Goal: Information Seeking & Learning: Stay updated

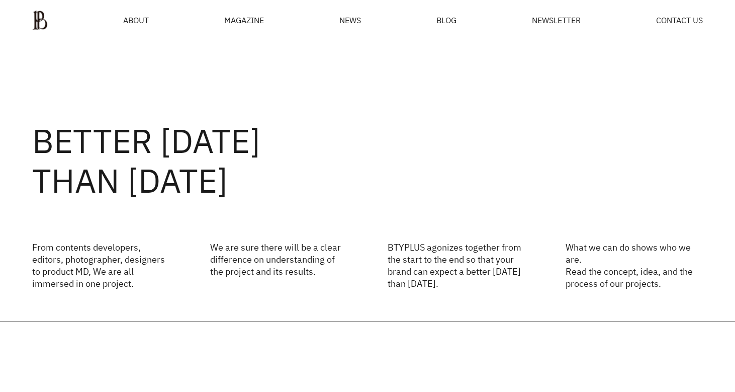
click at [229, 20] on div "MAGAZINE" at bounding box center [244, 20] width 40 height 8
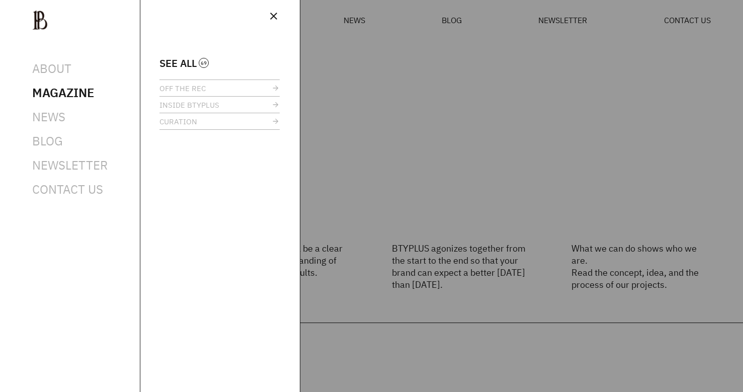
click at [565, 20] on div at bounding box center [371, 196] width 743 height 392
click at [60, 161] on span "NEWSLETTER" at bounding box center [69, 165] width 75 height 16
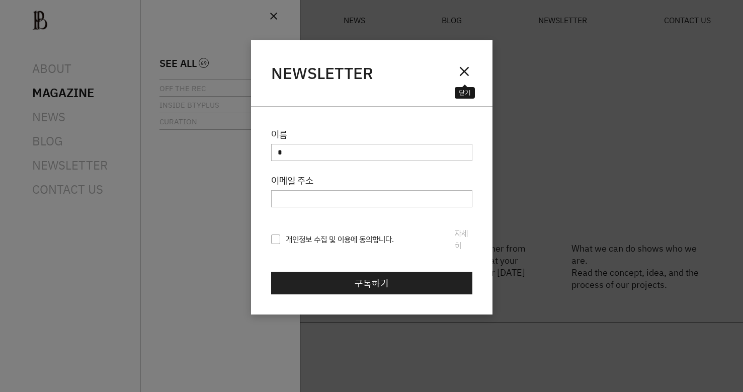
click at [465, 73] on span "close" at bounding box center [464, 71] width 16 height 16
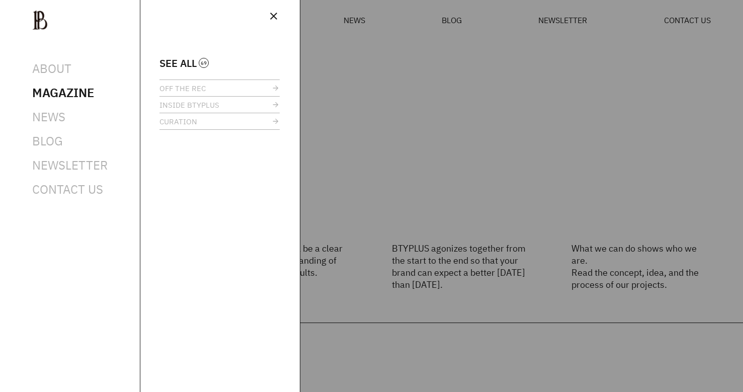
click at [72, 91] on span "MAGAZINE" at bounding box center [63, 93] width 62 height 16
click at [43, 113] on span "NEWS" at bounding box center [48, 117] width 33 height 16
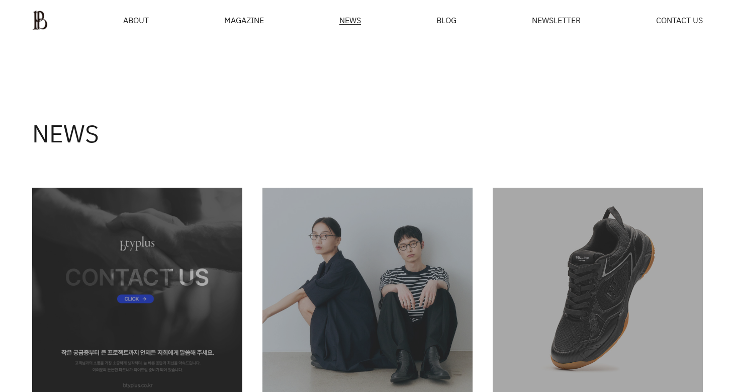
click at [42, 20] on img at bounding box center [40, 20] width 16 height 20
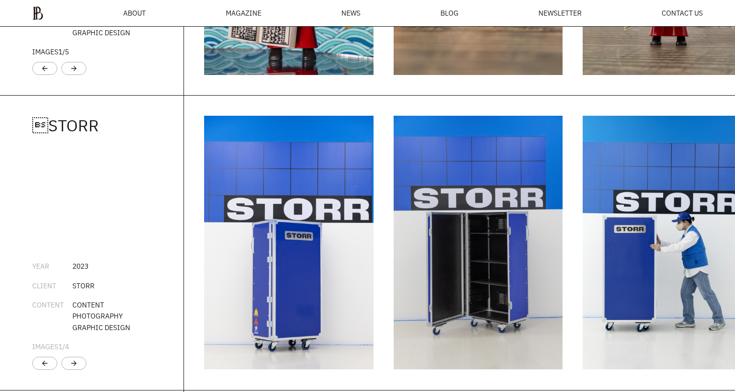
scroll to position [1721, 0]
